Goal: Find contact information: Find contact information

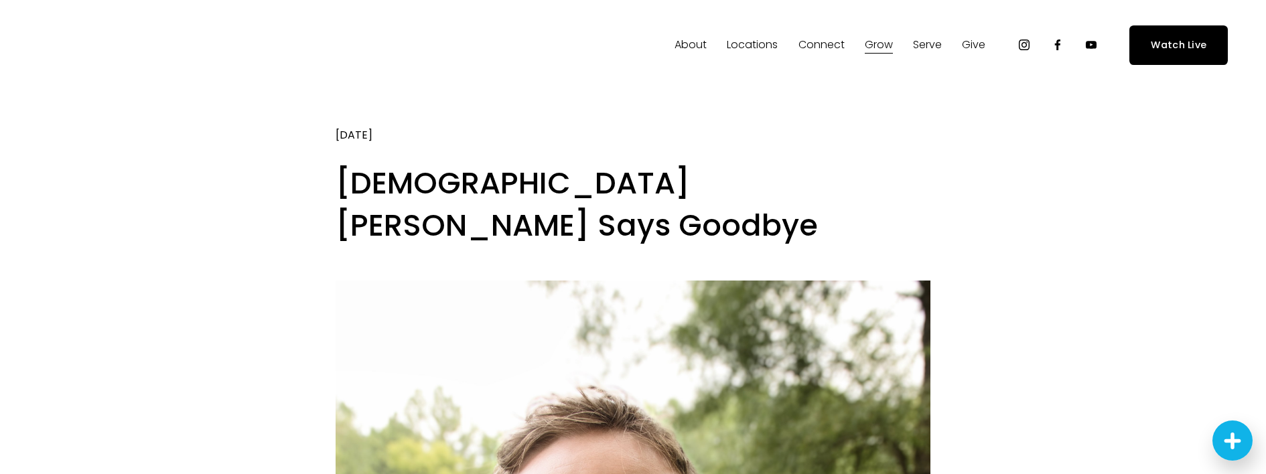
drag, startPoint x: 1102, startPoint y: 267, endPoint x: 1095, endPoint y: 266, distance: 6.7
click at [0, 0] on span "Contact Us" at bounding box center [0, 0] width 0 height 0
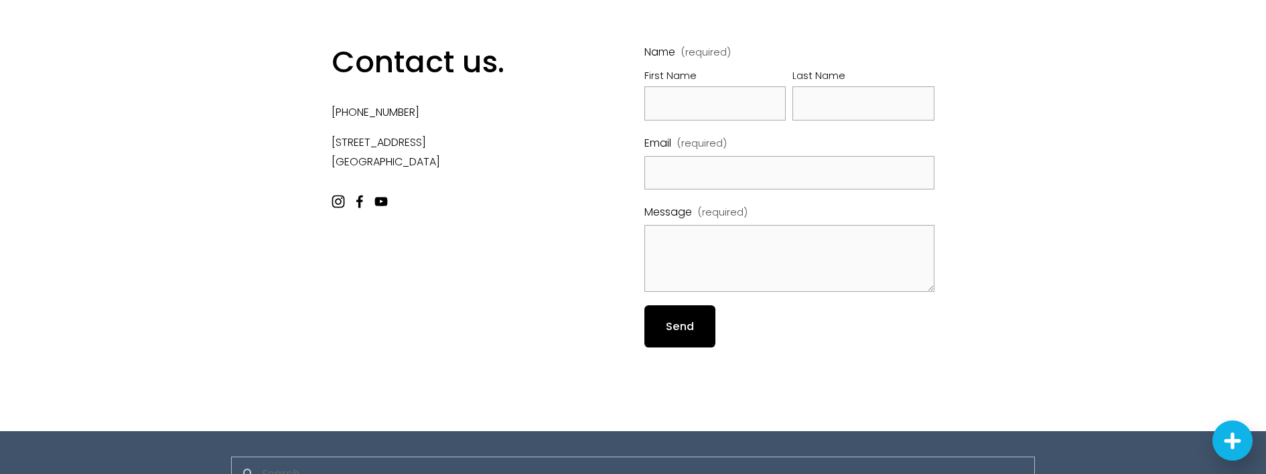
scroll to position [268, 0]
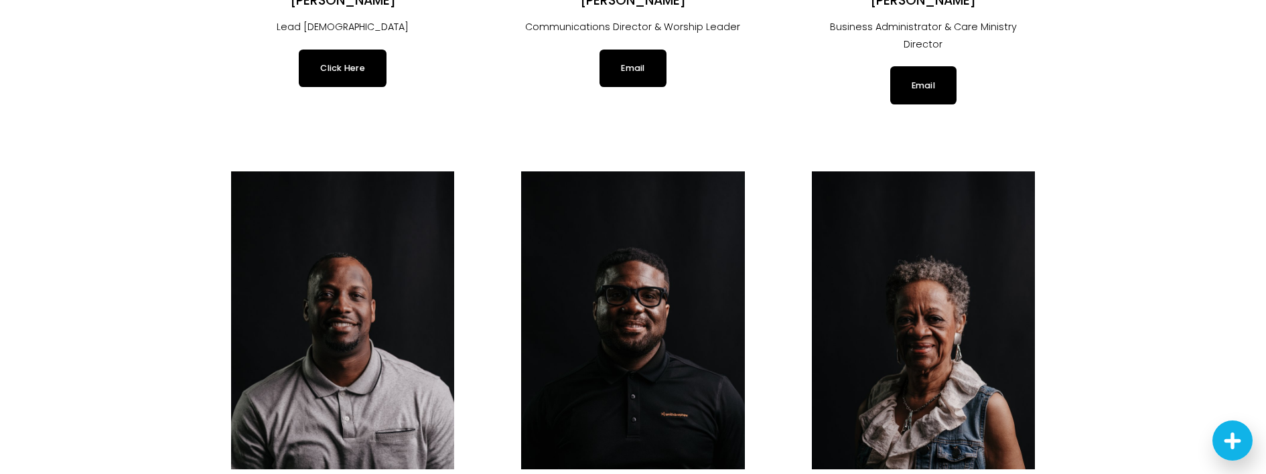
scroll to position [603, 0]
